Goal: Find contact information: Find contact information

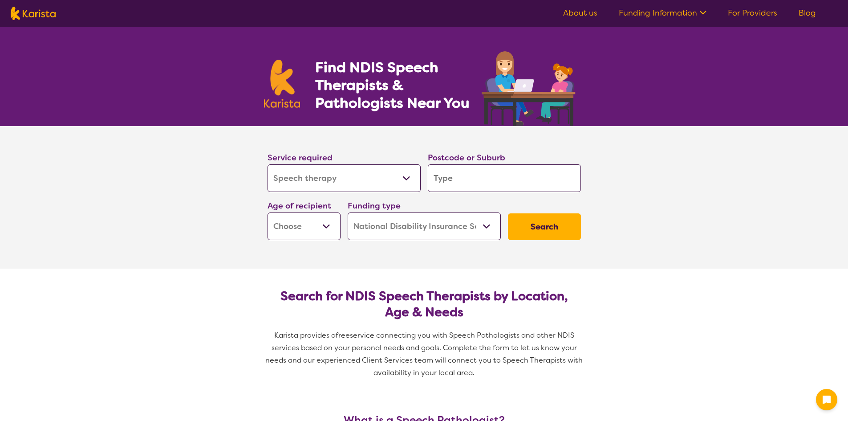
select select "Speech therapy"
select select "NDIS"
select select "Speech therapy"
select select "NDIS"
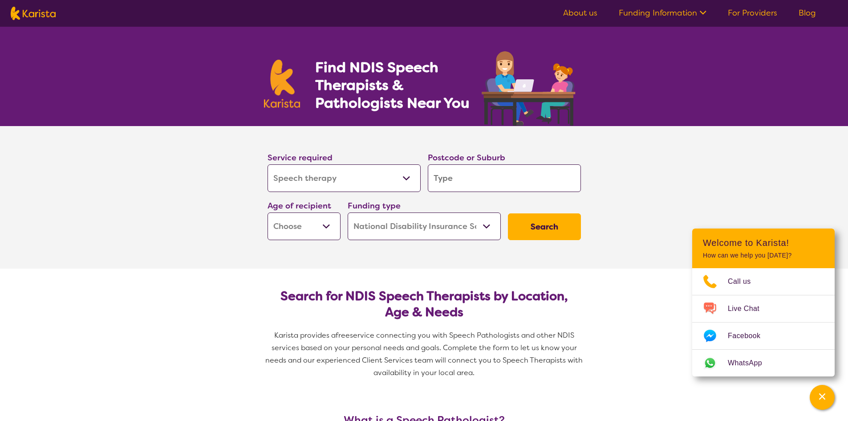
drag, startPoint x: 357, startPoint y: 169, endPoint x: 360, endPoint y: 177, distance: 8.4
click at [359, 176] on select "Allied Health Assistant Assessment ([MEDICAL_DATA] or [MEDICAL_DATA]) Behaviour…" at bounding box center [344, 178] width 153 height 28
click at [268, 164] on select "Allied Health Assistant Assessment ([MEDICAL_DATA] or [MEDICAL_DATA]) Behaviour…" at bounding box center [344, 178] width 153 height 28
click at [478, 166] on input "search" at bounding box center [504, 178] width 153 height 28
type input "6"
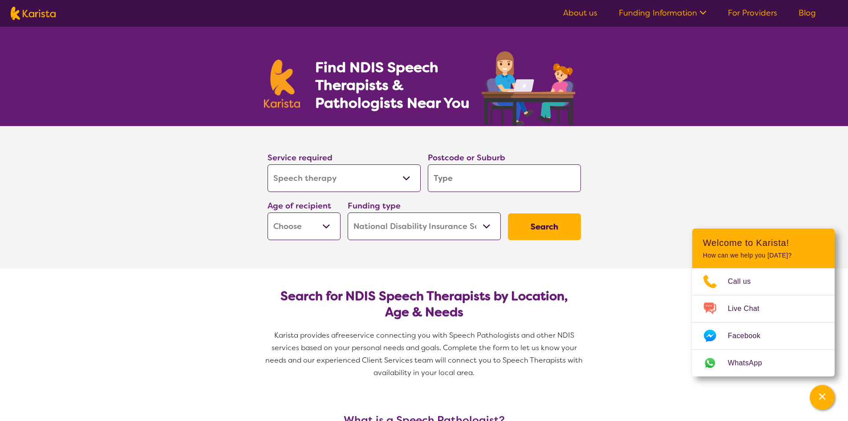
type input "6"
type input "60"
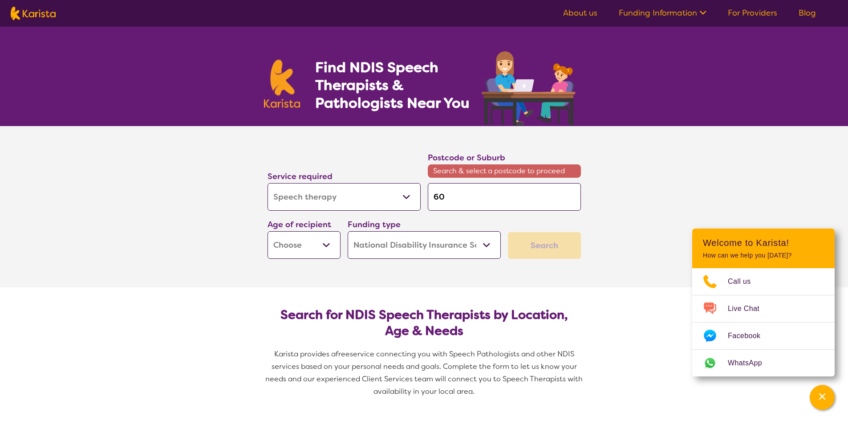
type input "603"
type input "6034"
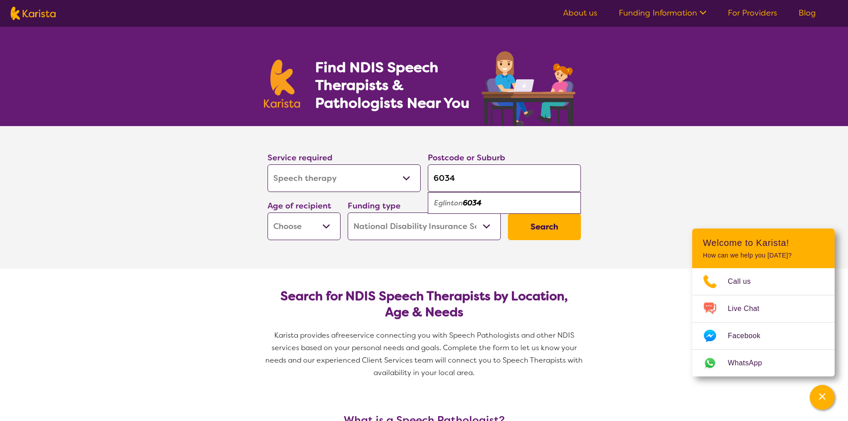
type input "6034"
click at [315, 231] on select "Early Childhood - 0 to 9 Child - 10 to 11 Adolescent - 12 to 17 Adult - 18 to 6…" at bounding box center [304, 226] width 73 height 28
select select "AD"
click at [268, 212] on select "Early Childhood - 0 to 9 Child - 10 to 11 Adolescent - 12 to 17 Adult - 18 to 6…" at bounding box center [304, 226] width 73 height 28
select select "AD"
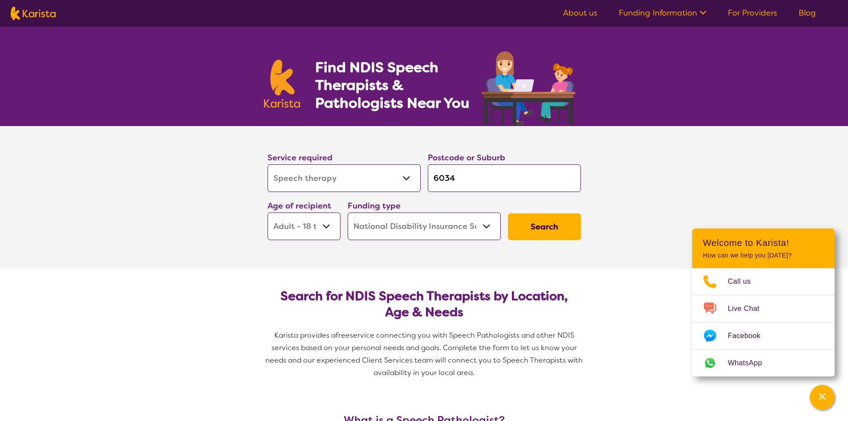
click at [419, 226] on select "Home Care Package (HCP) National Disability Insurance Scheme (NDIS) I don't know" at bounding box center [424, 226] width 153 height 28
click at [348, 212] on select "Home Care Package (HCP) National Disability Insurance Scheme (NDIS) I don't know" at bounding box center [424, 226] width 153 height 28
click at [564, 217] on button "Search" at bounding box center [544, 226] width 73 height 27
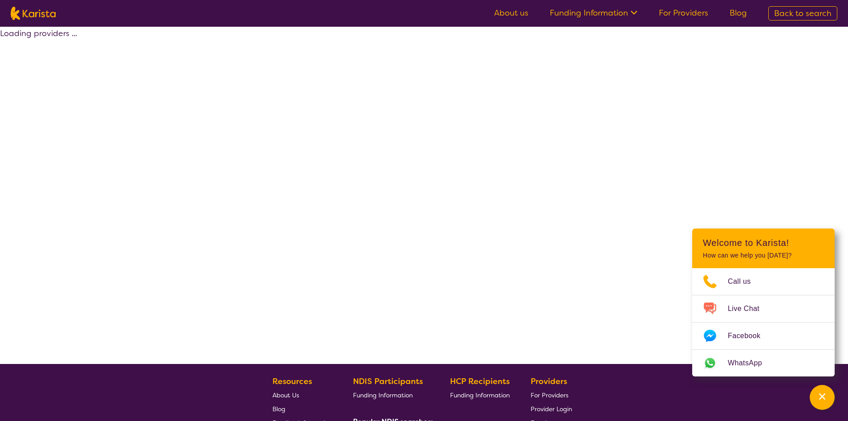
select select "by_score"
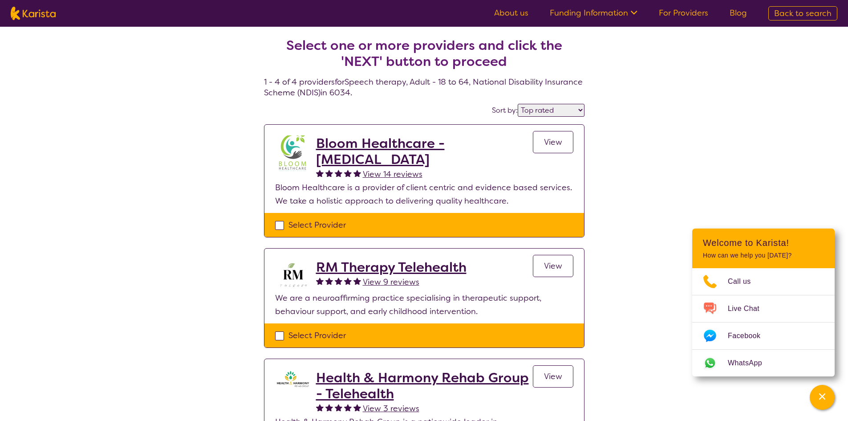
click at [369, 137] on h2 "Bloom Healthcare - [MEDICAL_DATA]" at bounding box center [424, 151] width 217 height 32
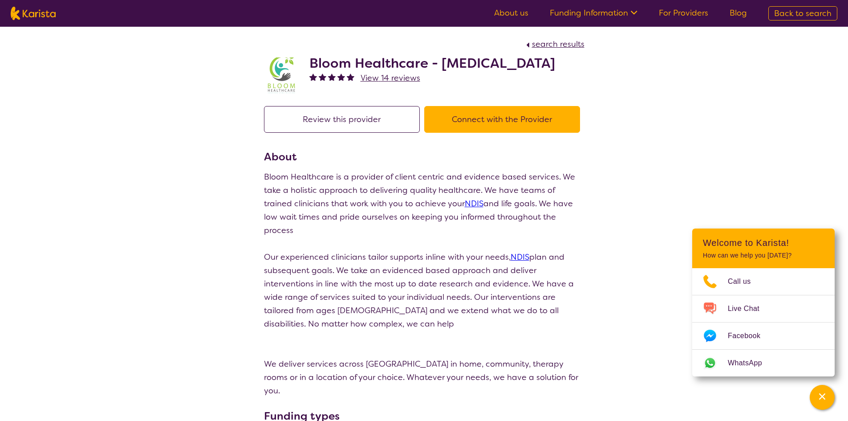
click at [482, 125] on button "Connect with the Provider" at bounding box center [502, 119] width 156 height 27
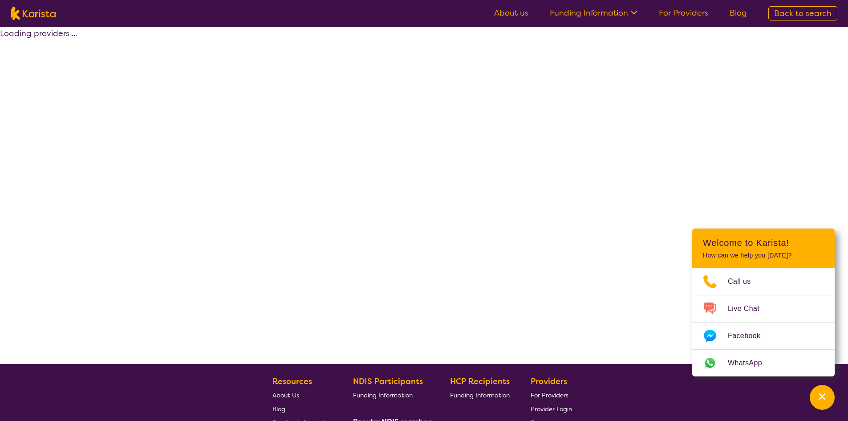
select select "by_score"
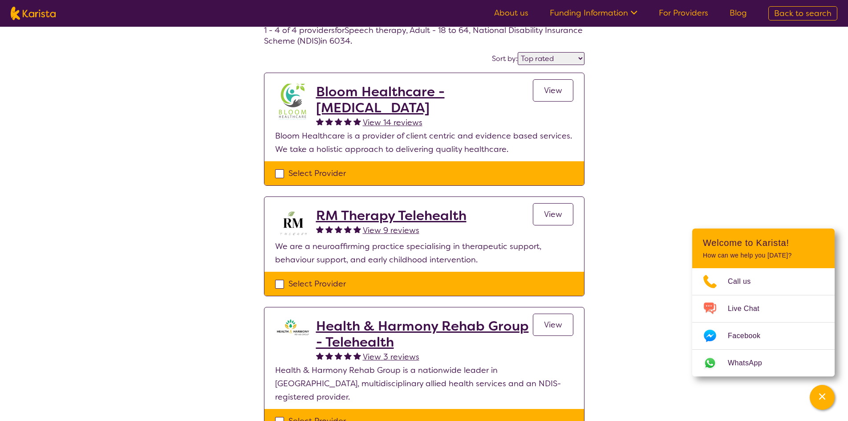
scroll to position [89, 0]
